Goal: Information Seeking & Learning: Learn about a topic

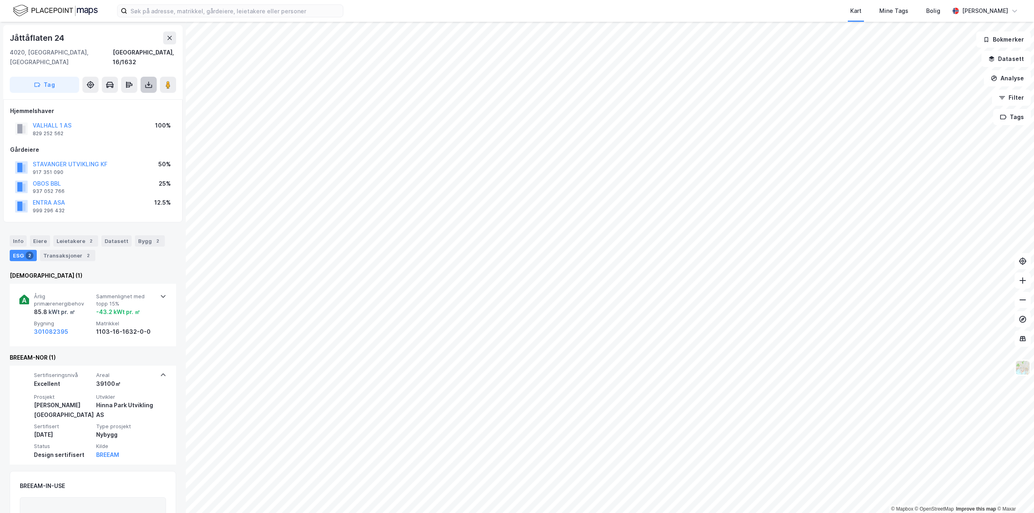
click at [147, 84] on icon at bounding box center [148, 85] width 3 height 2
click at [97, 38] on div "Jåttåflaten 24" at bounding box center [93, 38] width 166 height 13
click at [1006, 59] on button "Datasett" at bounding box center [1006, 59] width 49 height 16
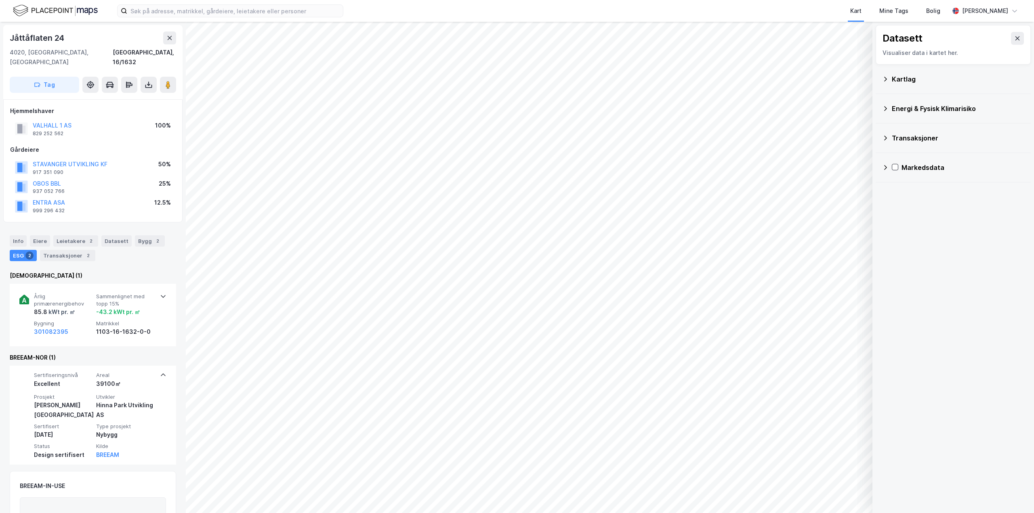
click at [890, 106] on div "Energi & Fysisk Klimarisiko" at bounding box center [953, 108] width 142 height 19
click at [905, 147] on icon at bounding box center [906, 147] width 6 height 6
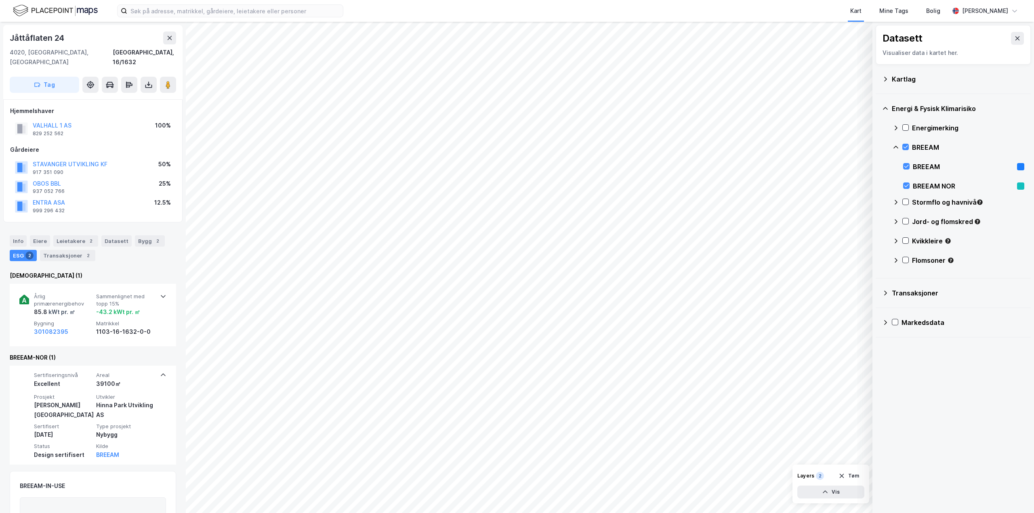
click at [895, 203] on icon at bounding box center [896, 202] width 6 height 6
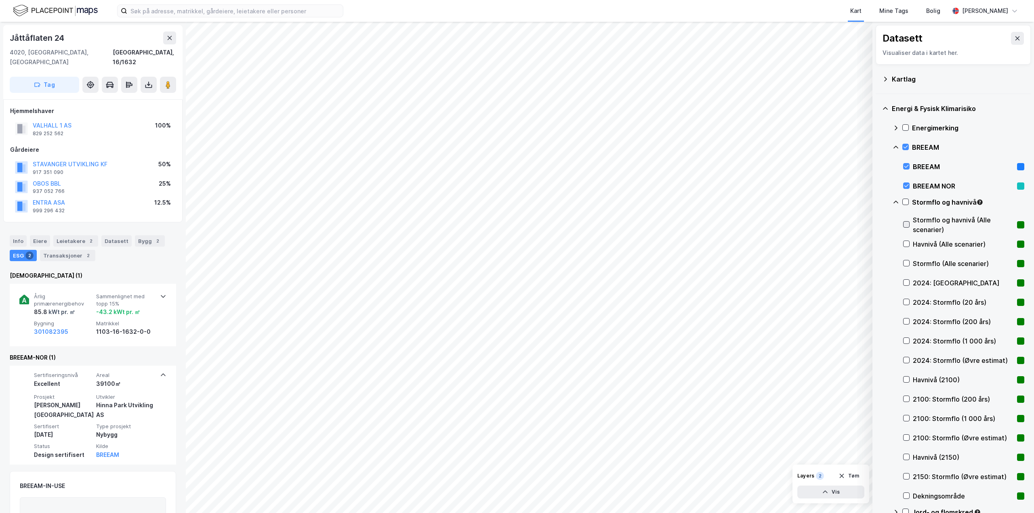
click at [905, 226] on icon at bounding box center [907, 225] width 6 height 6
click at [906, 224] on icon at bounding box center [907, 225] width 6 height 6
click at [906, 419] on icon at bounding box center [907, 419] width 6 height 6
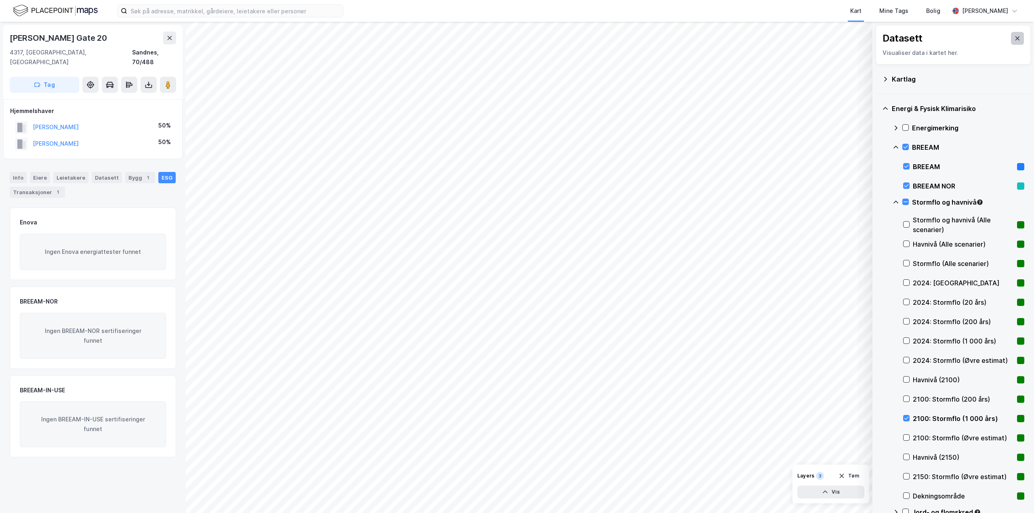
click at [1013, 35] on button at bounding box center [1017, 38] width 13 height 13
